Goal: Task Accomplishment & Management: Complete application form

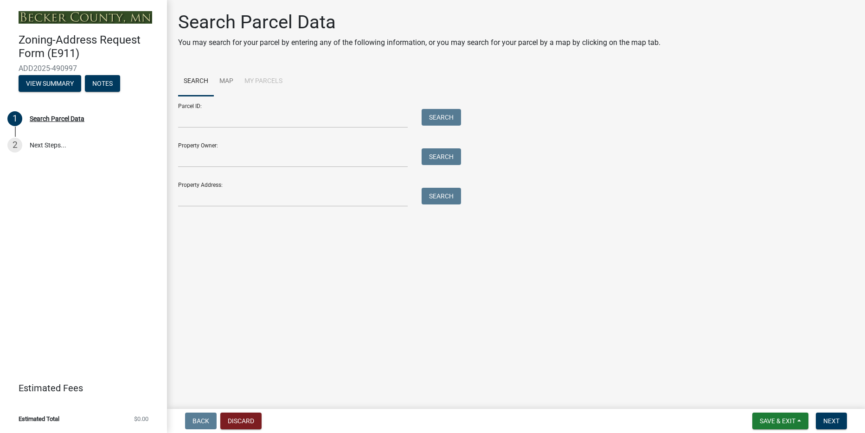
click at [294, 140] on div "Property Owner: Search" at bounding box center [317, 151] width 278 height 32
click at [293, 151] on input "Property Owner:" at bounding box center [293, 157] width 230 height 19
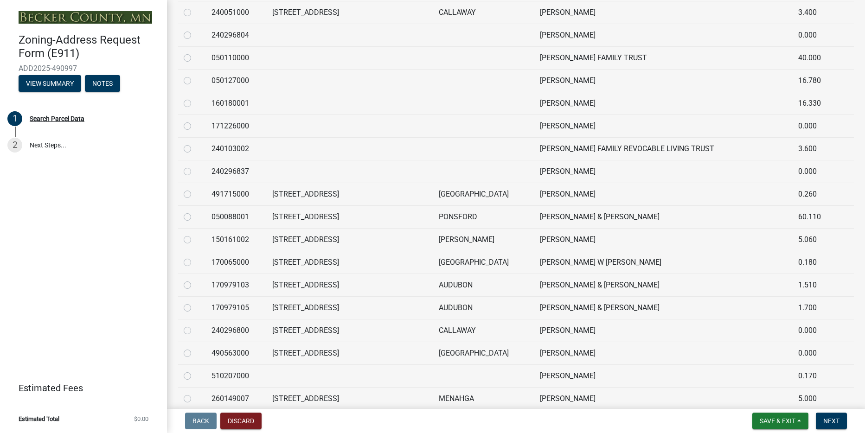
scroll to position [791, 0]
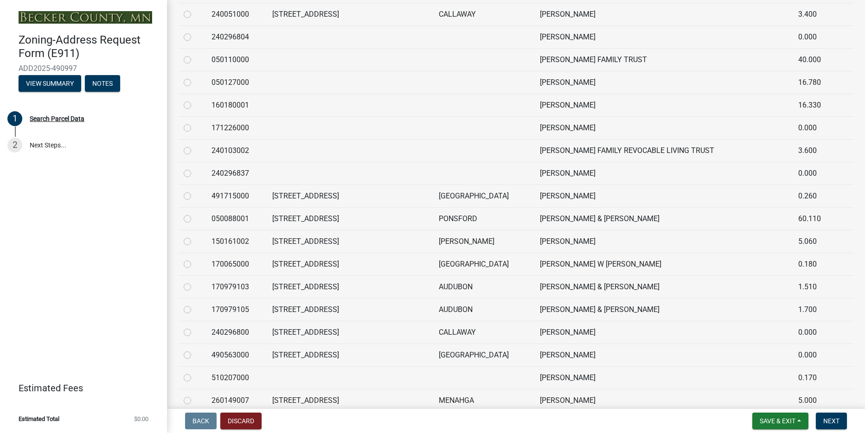
type input "[PERSON_NAME]"
click at [192, 264] on div at bounding box center [192, 264] width 17 height 11
click at [195, 259] on label at bounding box center [195, 259] width 0 height 0
click at [195, 264] on input "radio" at bounding box center [198, 262] width 6 height 6
radio input "true"
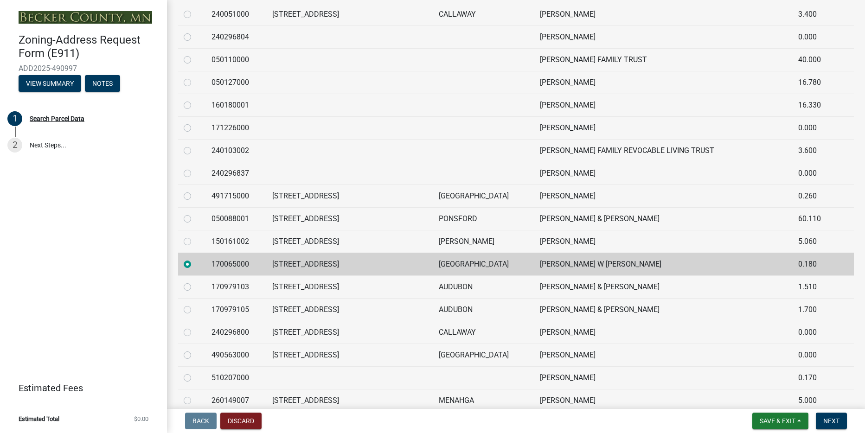
click at [364, 268] on td "[STREET_ADDRESS]" at bounding box center [350, 264] width 166 height 23
click at [501, 265] on td "[GEOGRAPHIC_DATA]" at bounding box center [483, 264] width 101 height 23
click at [195, 259] on label at bounding box center [195, 259] width 0 height 0
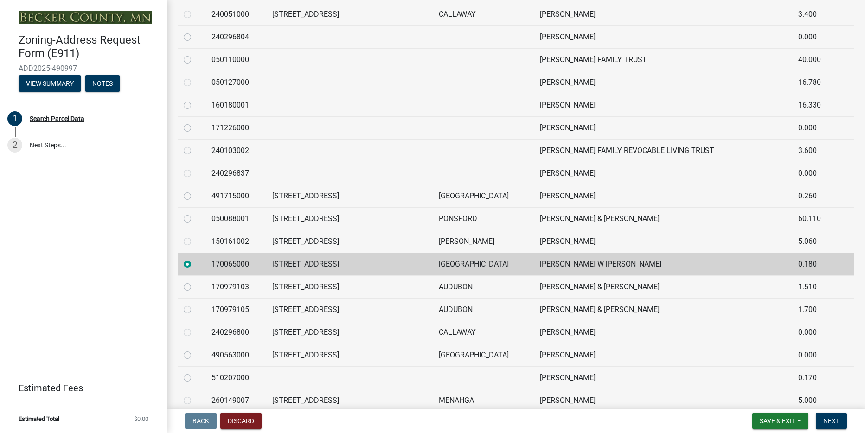
click at [195, 260] on input "radio" at bounding box center [198, 262] width 6 height 6
click at [195, 259] on label at bounding box center [195, 259] width 0 height 0
click at [195, 260] on input "radio" at bounding box center [198, 262] width 6 height 6
drag, startPoint x: 186, startPoint y: 260, endPoint x: 201, endPoint y: 267, distance: 16.4
click at [200, 267] on div at bounding box center [192, 264] width 17 height 11
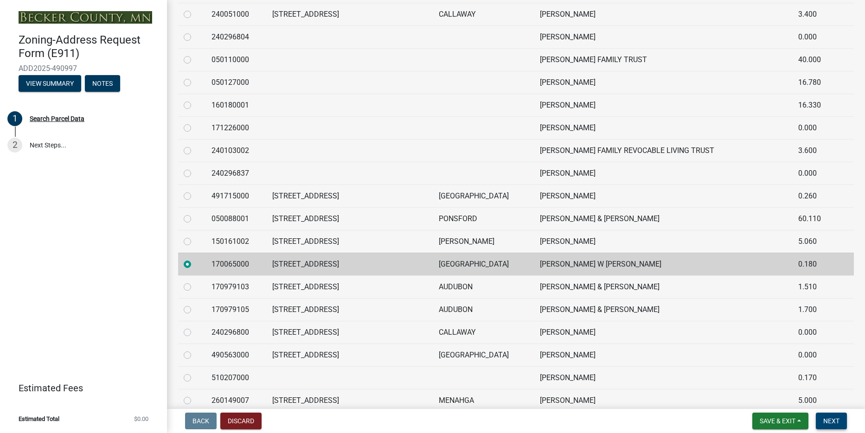
click at [829, 419] on span "Next" at bounding box center [831, 420] width 16 height 7
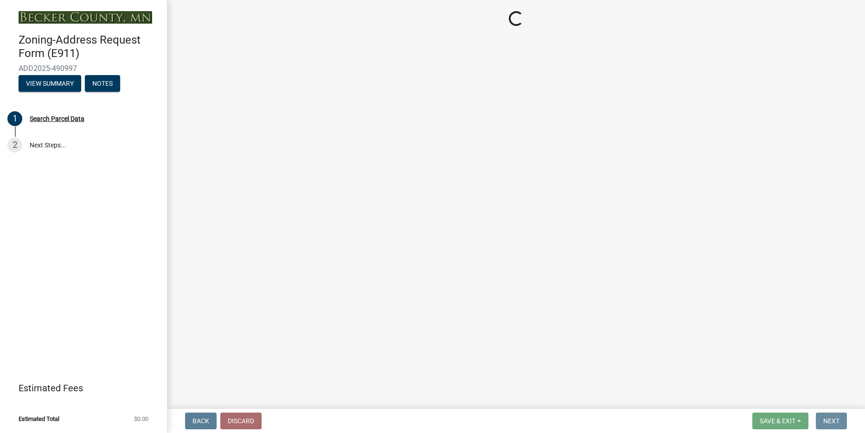
scroll to position [0, 0]
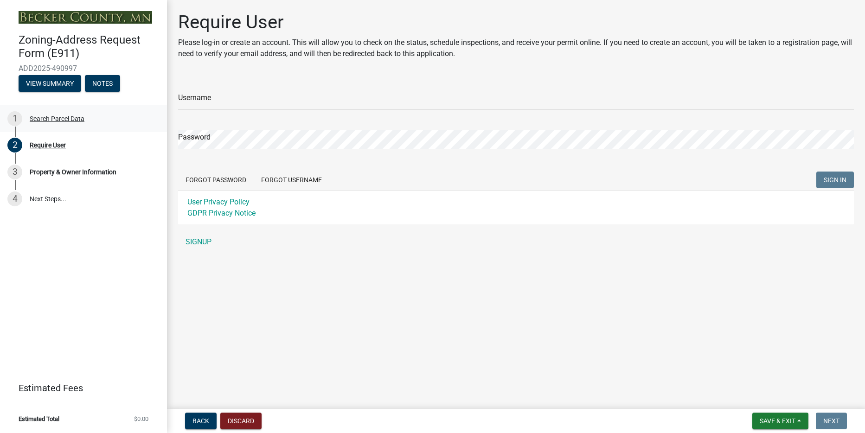
click at [77, 119] on div "Search Parcel Data" at bounding box center [57, 118] width 55 height 6
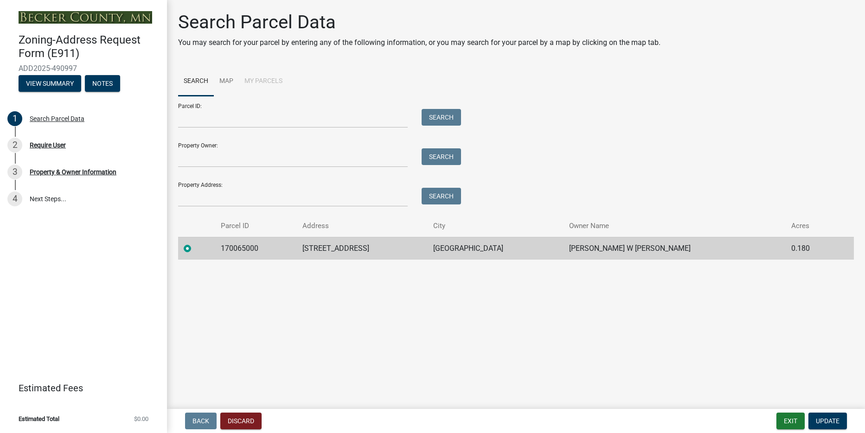
click at [183, 249] on td at bounding box center [196, 248] width 37 height 23
click at [829, 419] on span "Update" at bounding box center [828, 420] width 24 height 7
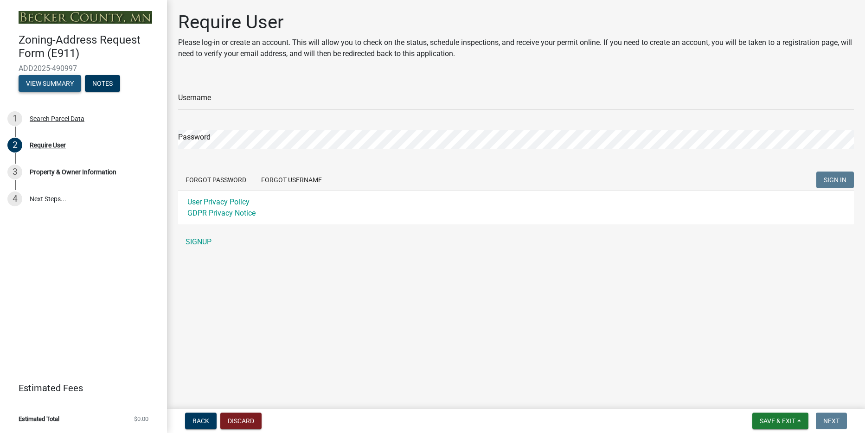
click at [55, 82] on button "View Summary" at bounding box center [50, 83] width 63 height 17
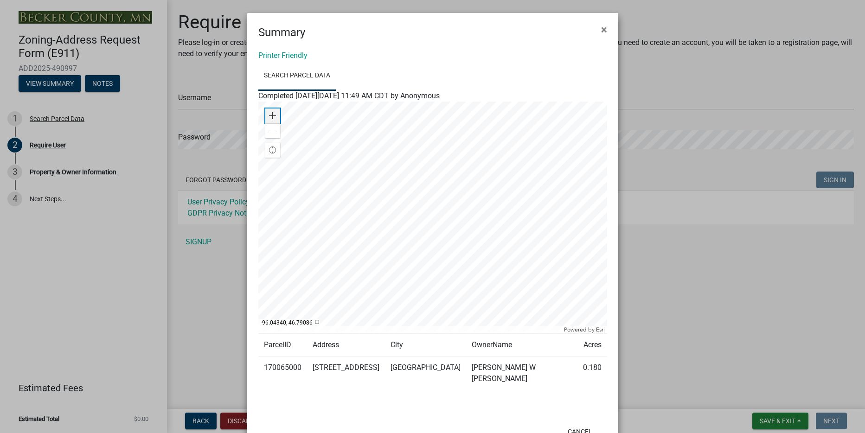
click at [265, 118] on div "Zoom in" at bounding box center [272, 116] width 15 height 15
click at [271, 134] on span at bounding box center [272, 131] width 7 height 7
click at [277, 56] on link "Printer Friendly" at bounding box center [282, 55] width 49 height 9
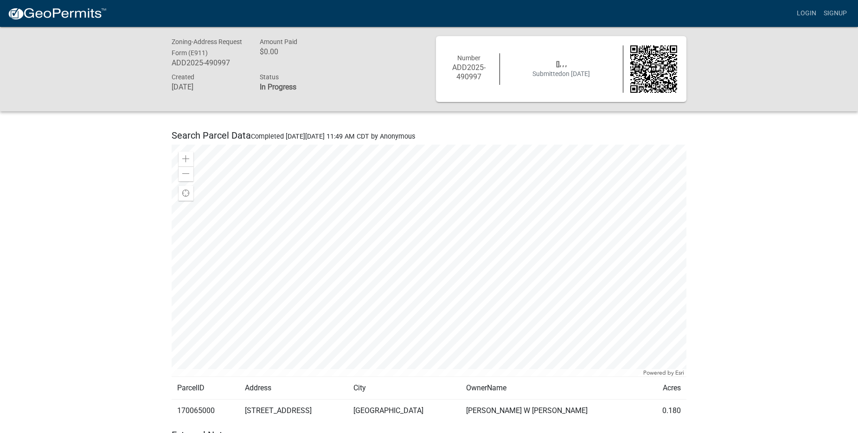
click at [633, 78] on img at bounding box center [653, 68] width 47 height 47
click at [560, 72] on span "Submitted on 10/10/2025" at bounding box center [560, 73] width 57 height 7
click at [653, 64] on img at bounding box center [653, 68] width 47 height 47
click at [292, 60] on div "Amount Paid $0.00" at bounding box center [297, 53] width 88 height 35
click at [801, 13] on link "Login" at bounding box center [806, 14] width 27 height 18
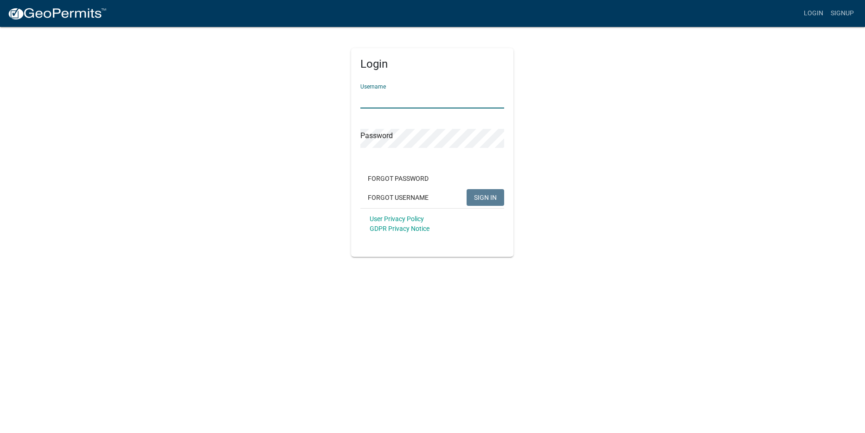
click at [436, 94] on input "Username" at bounding box center [432, 98] width 144 height 19
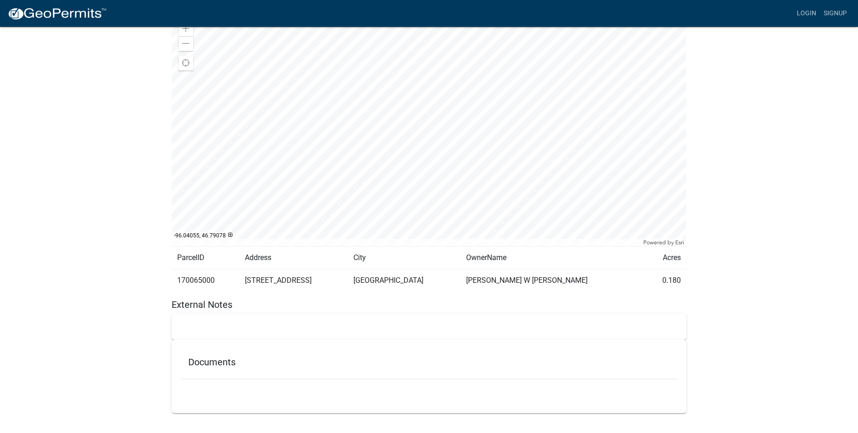
scroll to position [138, 0]
